Goal: Check status: Check status

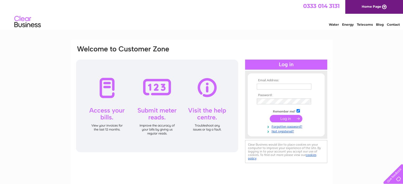
type input "[EMAIL_ADDRESS][DOMAIN_NAME]"
click at [285, 116] on input "submit" at bounding box center [285, 118] width 33 height 7
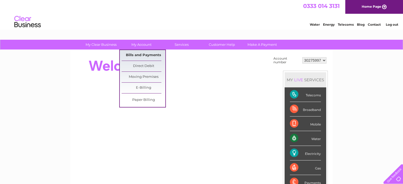
click at [145, 54] on link "Bills and Payments" at bounding box center [143, 55] width 44 height 11
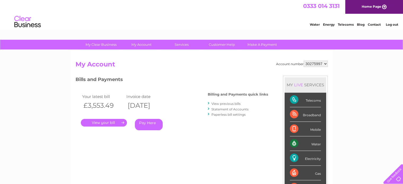
click at [105, 122] on link "." at bounding box center [104, 123] width 46 height 8
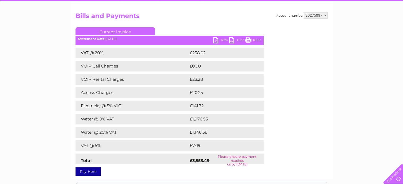
scroll to position [50, 0]
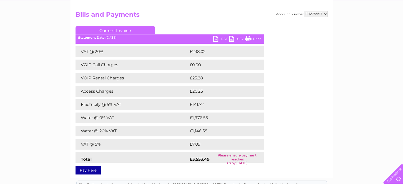
click at [199, 131] on td "£1,146.58" at bounding box center [221, 131] width 66 height 11
click at [201, 116] on td "£1,976.55" at bounding box center [221, 117] width 67 height 11
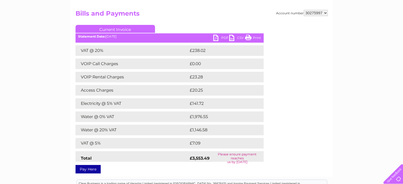
scroll to position [51, 0]
click at [180, 102] on td "Electricity @ 5% VAT" at bounding box center [131, 103] width 113 height 11
